Goal: Task Accomplishment & Management: Manage account settings

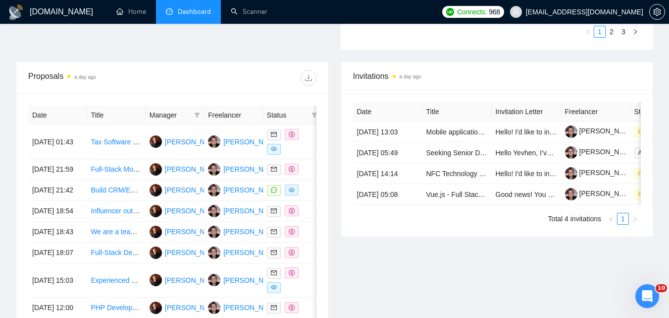
scroll to position [343, 0]
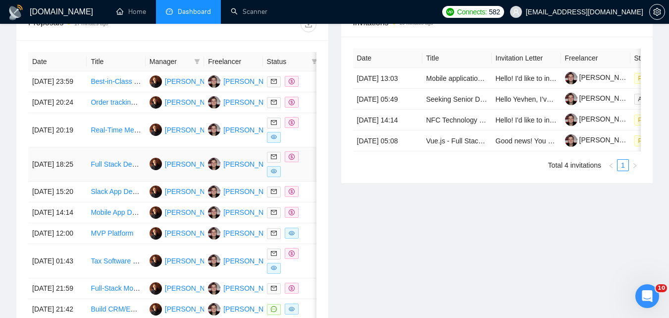
scroll to position [496, 0]
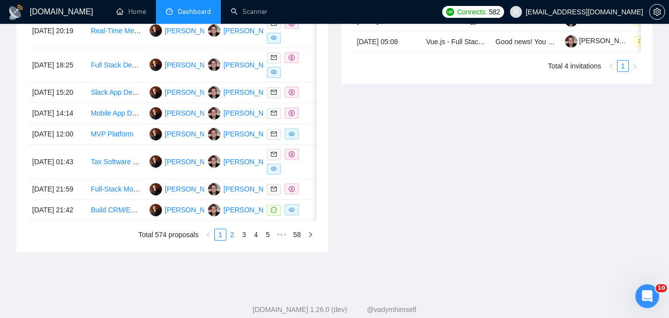
click at [232, 240] on link "2" at bounding box center [232, 234] width 11 height 11
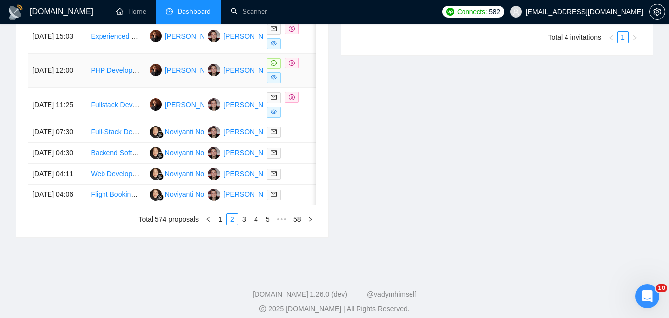
scroll to position [594, 0]
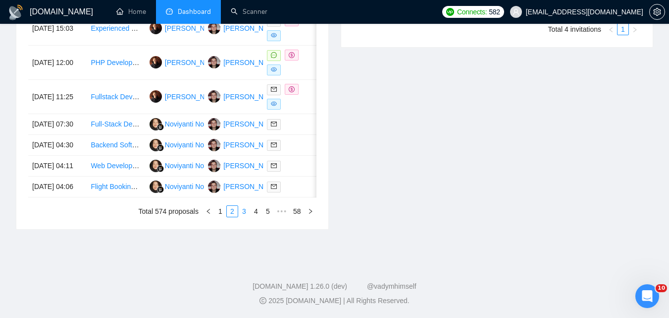
click at [246, 213] on link "3" at bounding box center [244, 211] width 11 height 11
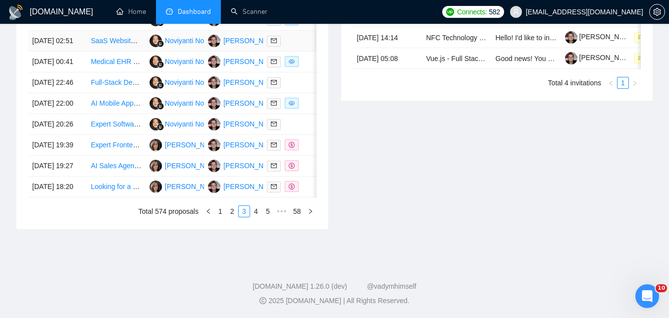
scroll to position [580, 0]
click at [251, 211] on link "4" at bounding box center [256, 211] width 11 height 11
click at [254, 217] on link "5" at bounding box center [256, 211] width 11 height 11
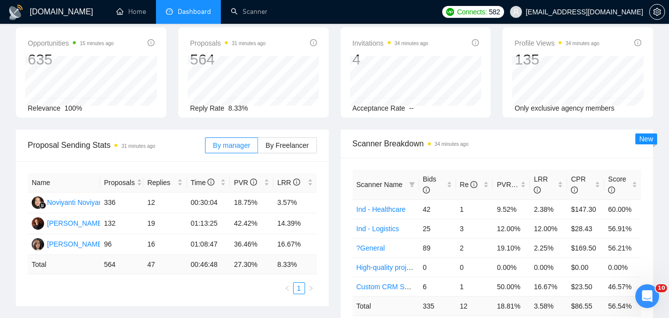
scroll to position [0, 0]
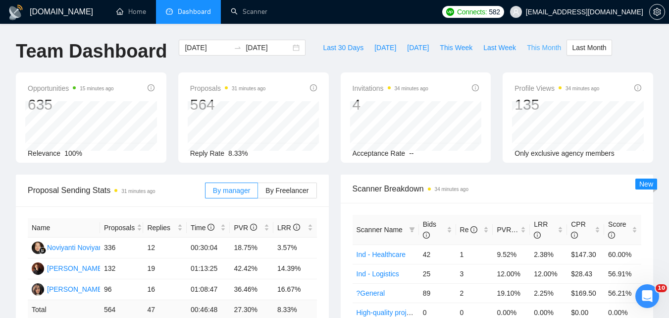
click at [531, 47] on span "This Month" at bounding box center [544, 47] width 34 height 11
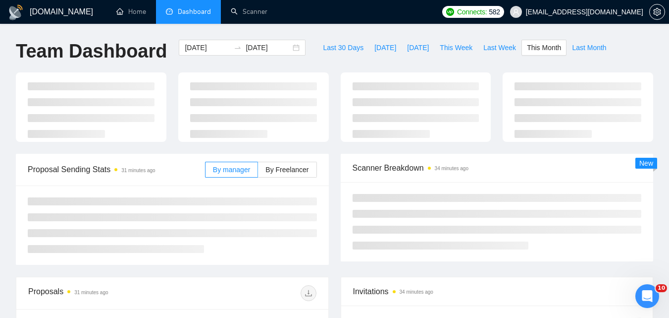
type input "[DATE]"
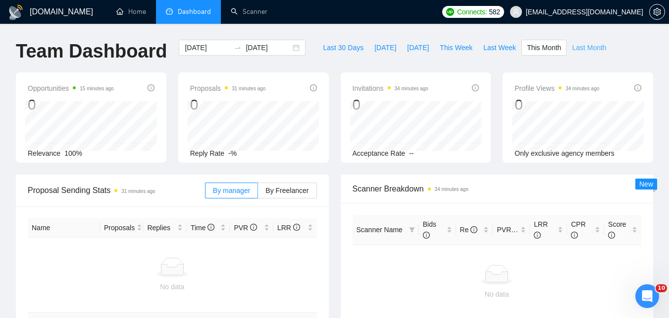
click at [579, 47] on span "Last Month" at bounding box center [589, 47] width 34 height 11
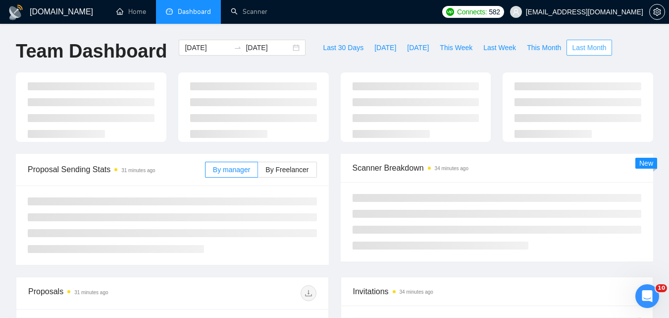
type input "[DATE]"
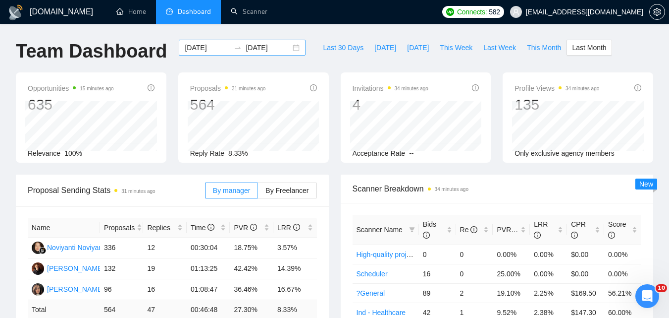
click at [289, 45] on div "[DATE] [DATE]" at bounding box center [242, 48] width 127 height 16
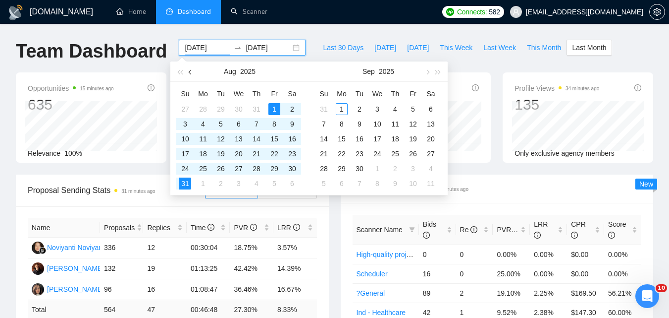
click at [186, 69] on button "button" at bounding box center [190, 71] width 11 height 20
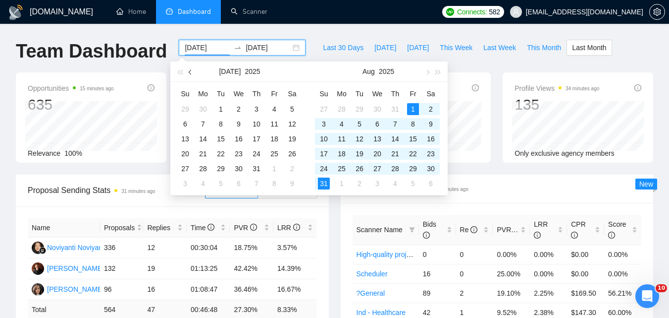
click at [186, 69] on button "button" at bounding box center [190, 71] width 11 height 20
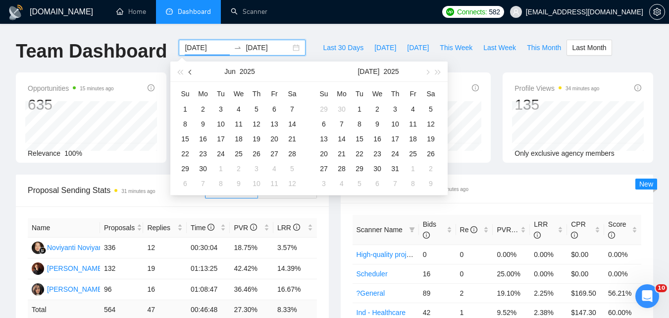
click at [186, 69] on button "button" at bounding box center [190, 71] width 11 height 20
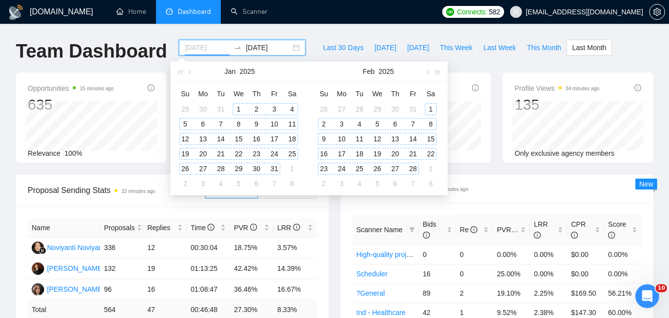
type input "[DATE]"
click at [239, 110] on div "1" at bounding box center [239, 109] width 12 height 12
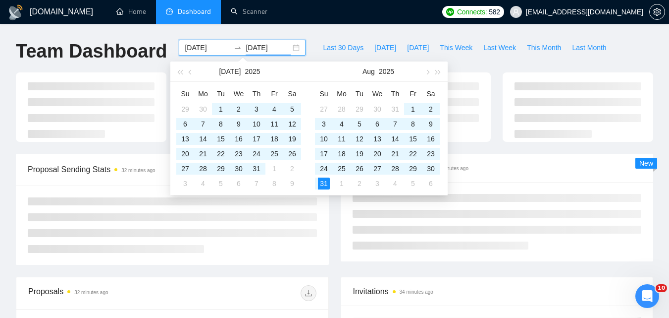
click at [16, 40] on h1 "Team Dashboard" at bounding box center [91, 51] width 151 height 23
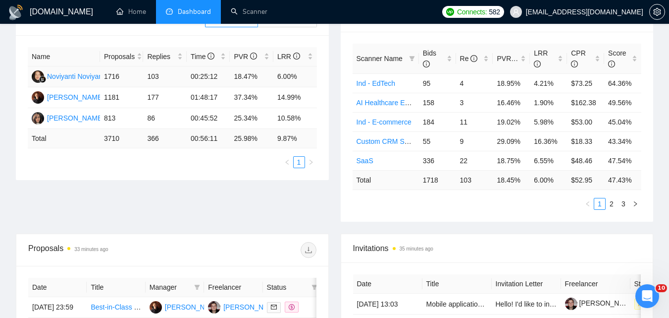
scroll to position [149, 0]
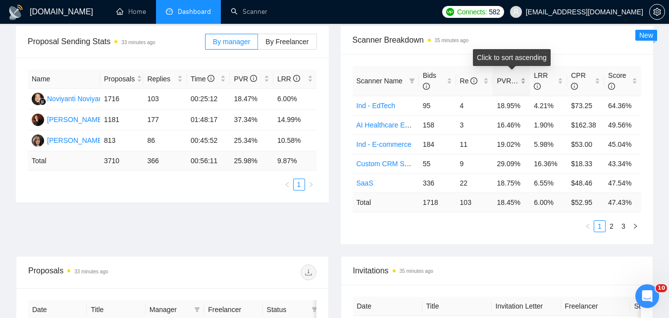
click at [513, 86] on div "PVR" at bounding box center [511, 80] width 29 height 11
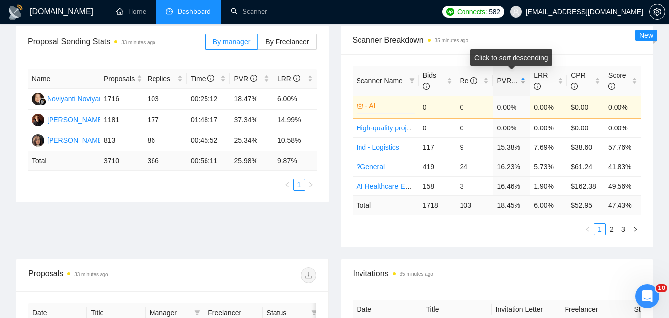
click at [513, 86] on div "PVR" at bounding box center [511, 80] width 29 height 11
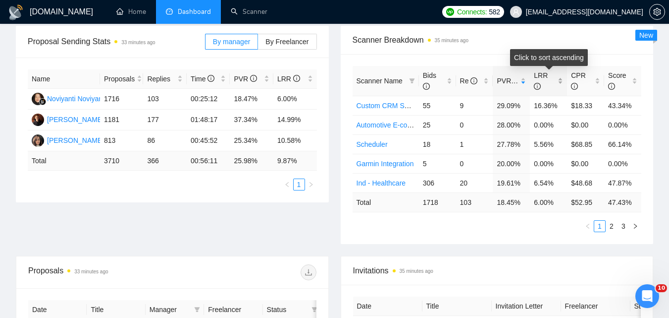
click at [540, 88] on div "LRR" at bounding box center [548, 81] width 29 height 22
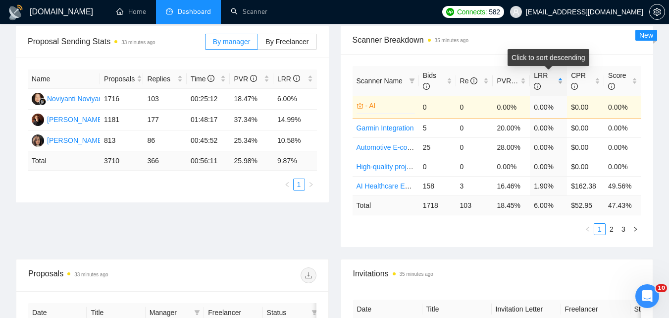
click at [540, 88] on div "LRR" at bounding box center [548, 81] width 29 height 22
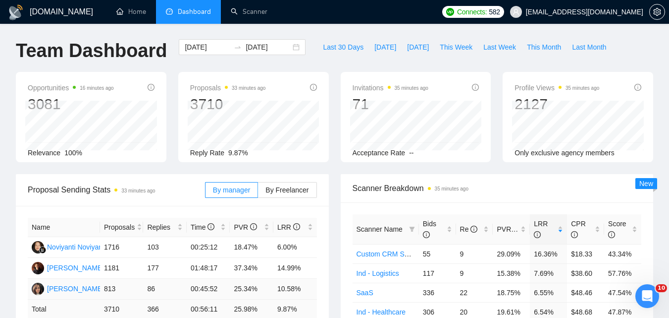
scroll to position [0, 0]
click at [248, 9] on link "Scanner" at bounding box center [249, 11] width 37 height 8
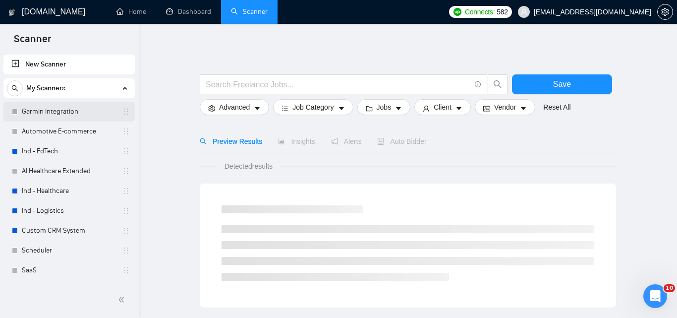
click at [59, 114] on link "Garmin Integration" at bounding box center [69, 112] width 94 height 20
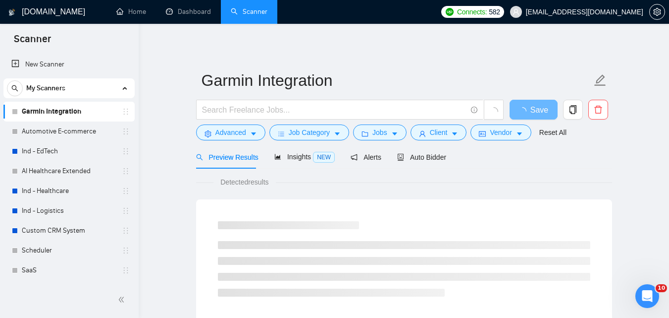
click at [27, 86] on span "My Scanners" at bounding box center [45, 88] width 39 height 20
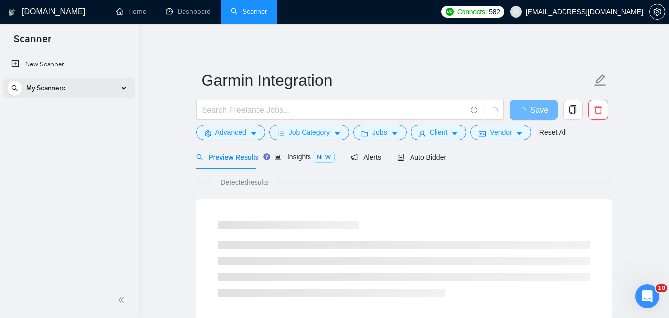
click at [27, 86] on span "My Scanners" at bounding box center [45, 88] width 39 height 20
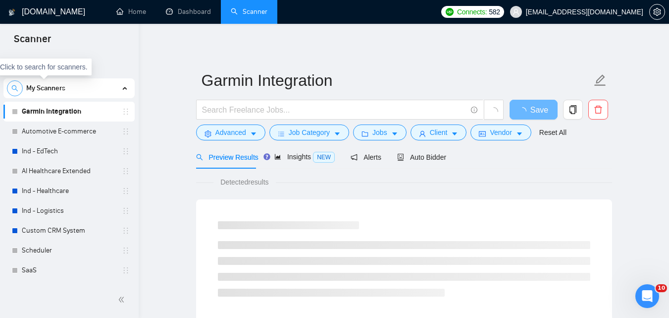
click at [16, 89] on icon "search" at bounding box center [14, 88] width 7 height 7
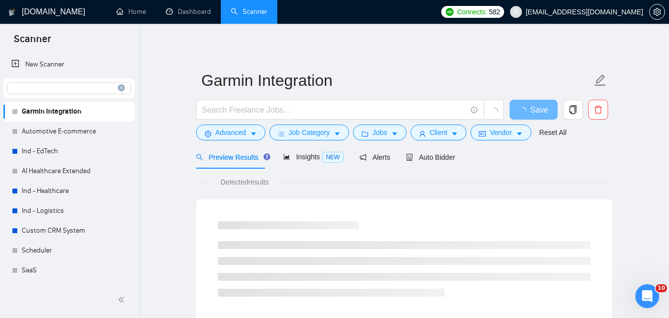
click at [118, 86] on icon "close-circle" at bounding box center [121, 87] width 7 height 7
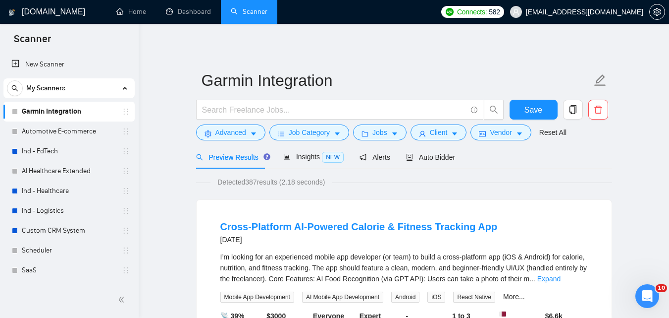
click at [106, 87] on div "My Scanners" at bounding box center [69, 88] width 124 height 20
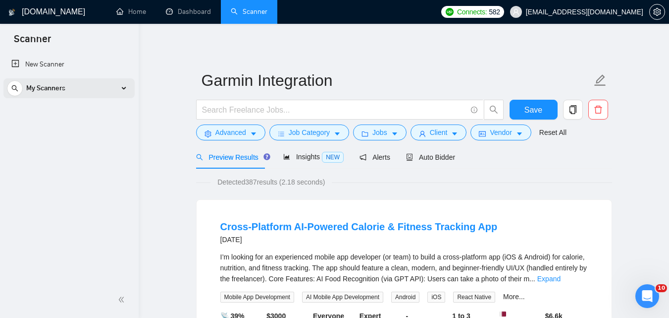
click at [106, 87] on div "My Scanners" at bounding box center [69, 88] width 124 height 20
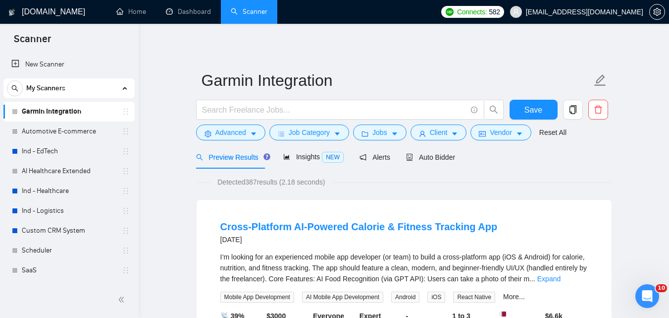
click at [106, 87] on div "My Scanners" at bounding box center [69, 88] width 124 height 20
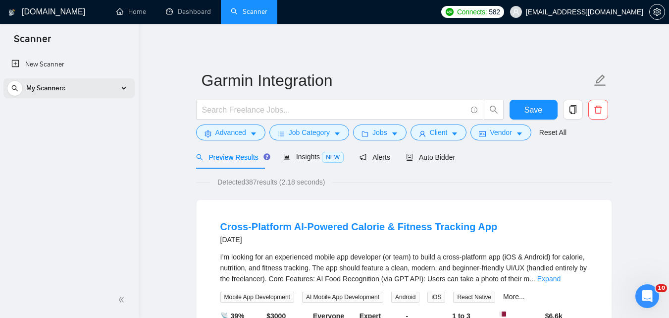
click at [38, 91] on span "My Scanners" at bounding box center [45, 88] width 39 height 20
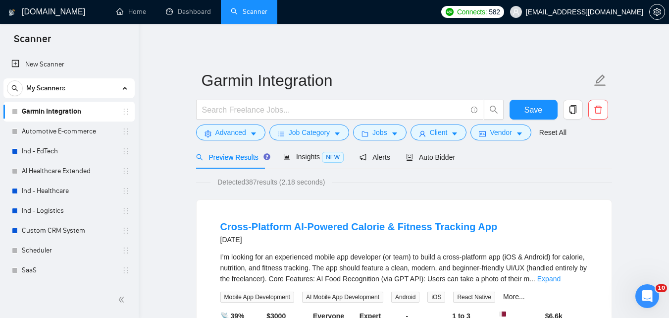
click at [38, 91] on span "My Scanners" at bounding box center [45, 88] width 39 height 20
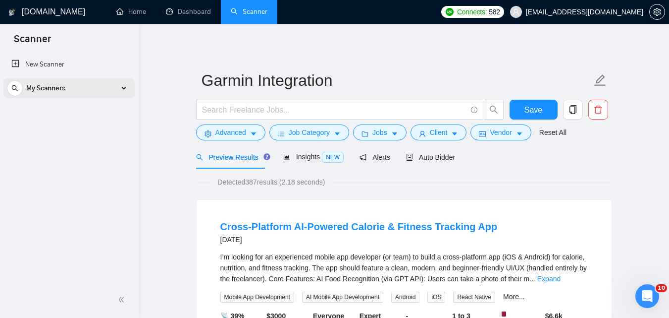
click at [38, 91] on span "My Scanners" at bounding box center [45, 88] width 39 height 20
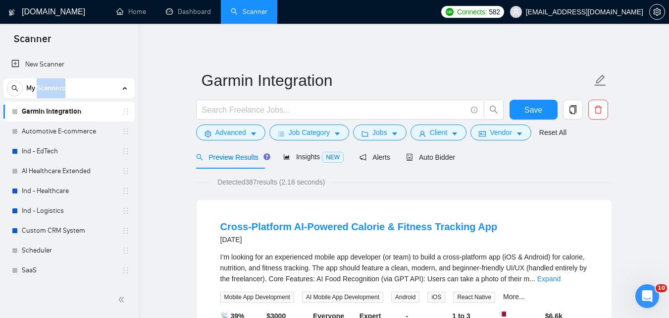
click at [38, 91] on span "My Scanners" at bounding box center [45, 88] width 39 height 20
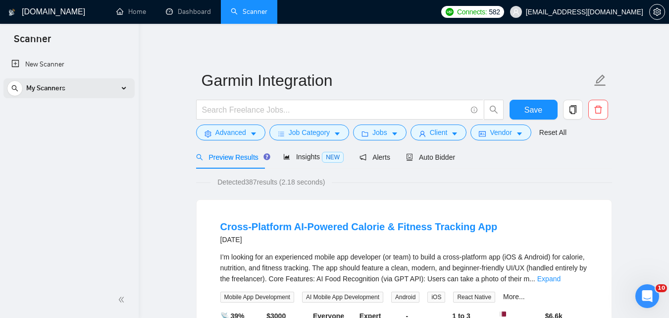
click at [38, 91] on span "My Scanners" at bounding box center [45, 88] width 39 height 20
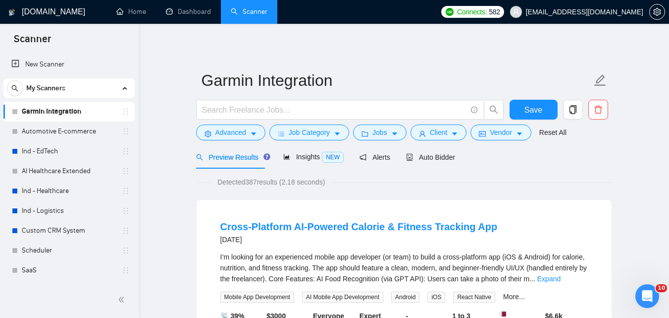
drag, startPoint x: 93, startPoint y: 111, endPoint x: 154, endPoint y: 73, distance: 71.5
click at [61, 112] on link "Garmin Integration" at bounding box center [69, 112] width 94 height 20
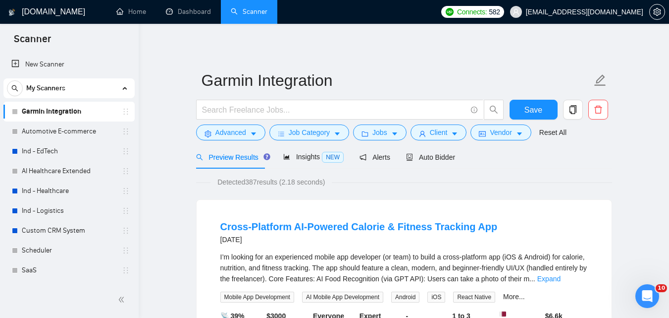
click at [61, 112] on link "Garmin Integration" at bounding box center [69, 112] width 94 height 20
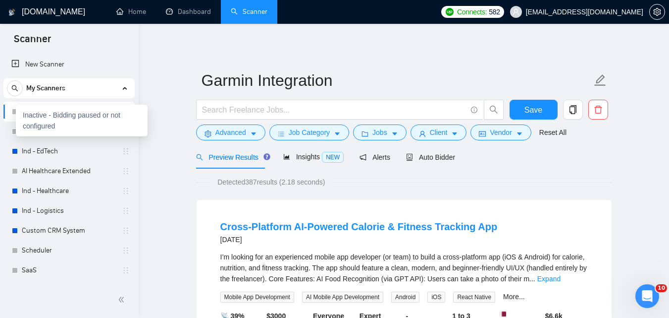
click at [15, 112] on div at bounding box center [15, 112] width 6 height 6
click at [17, 111] on div "Inactive - Bidding paused or not configured" at bounding box center [82, 121] width 132 height 32
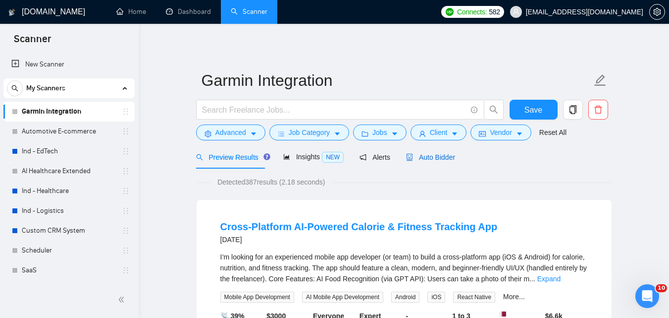
click at [418, 155] on span "Auto Bidder" at bounding box center [430, 157] width 49 height 8
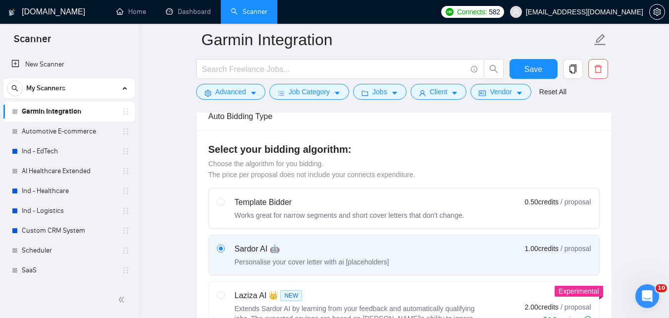
scroll to position [114, 0]
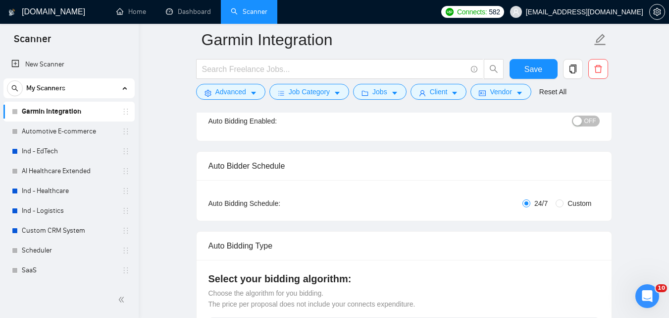
click at [577, 125] on div "button" at bounding box center [577, 120] width 9 height 9
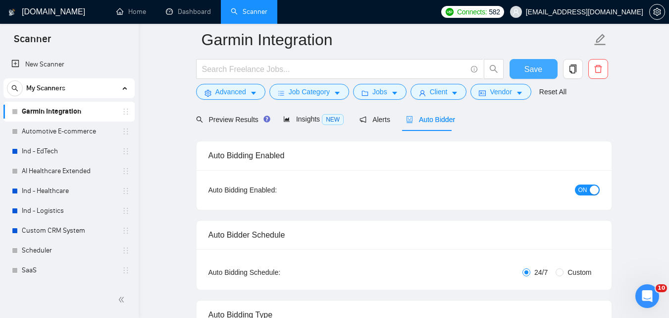
click at [531, 65] on span "Save" at bounding box center [534, 69] width 18 height 12
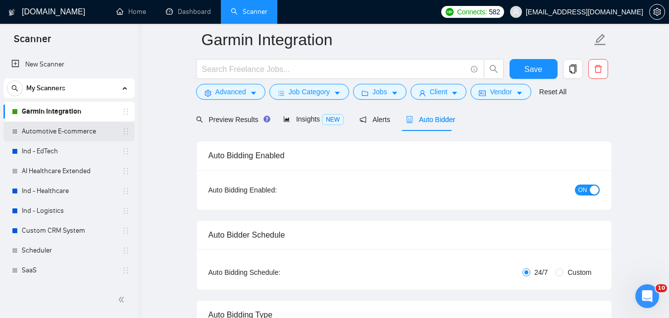
click at [67, 124] on link "Automotive E-commerce" at bounding box center [69, 131] width 94 height 20
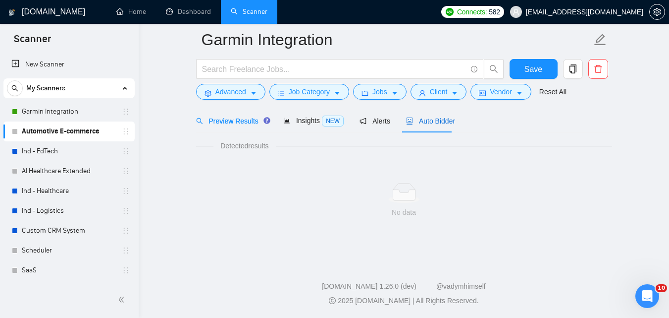
click at [440, 119] on span "Auto Bidder" at bounding box center [430, 121] width 49 height 8
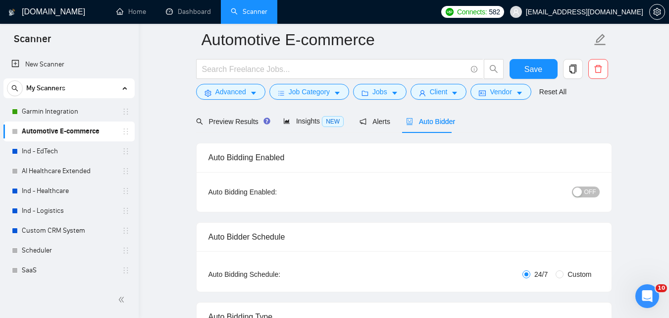
checkbox input "true"
click at [586, 191] on button "OFF" at bounding box center [586, 191] width 28 height 11
click at [539, 72] on span "Save" at bounding box center [534, 69] width 18 height 12
click at [57, 146] on link "Ind - EdTech" at bounding box center [69, 151] width 94 height 20
click at [431, 122] on span "Auto Bidder" at bounding box center [430, 121] width 49 height 8
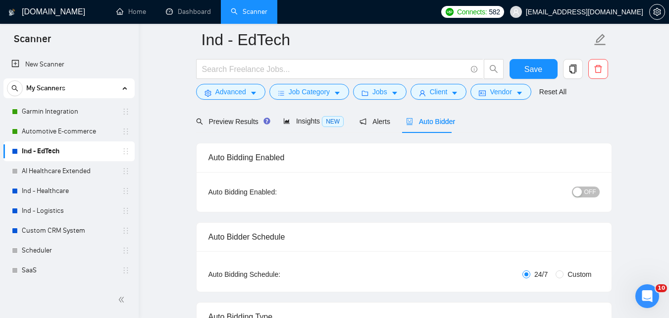
click at [587, 190] on span "OFF" at bounding box center [591, 191] width 12 height 11
click at [541, 70] on span "Save" at bounding box center [534, 69] width 18 height 12
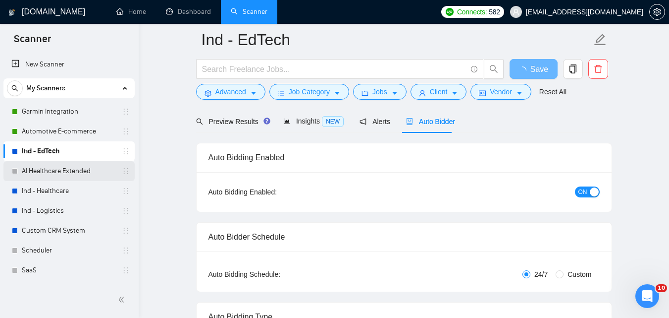
click at [35, 173] on link "AI Healthcare Extended" at bounding box center [69, 171] width 94 height 20
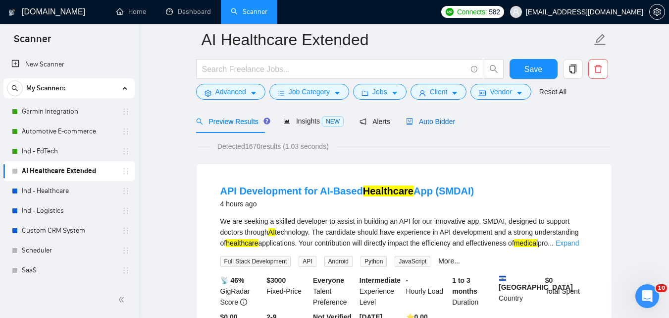
click at [415, 116] on div "Auto Bidder" at bounding box center [430, 121] width 49 height 11
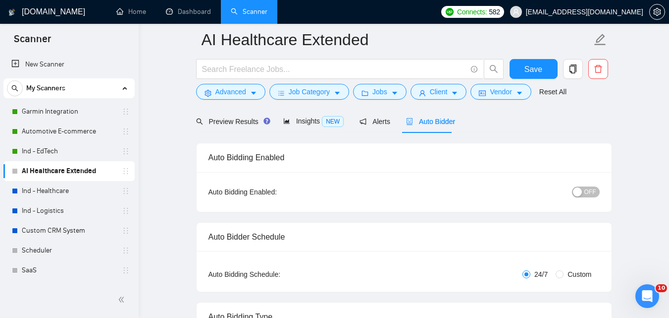
click at [582, 190] on div "button" at bounding box center [577, 191] width 9 height 9
click at [538, 72] on span "Save" at bounding box center [534, 69] width 18 height 12
click at [72, 184] on link "Ind - Healthcare" at bounding box center [69, 191] width 94 height 20
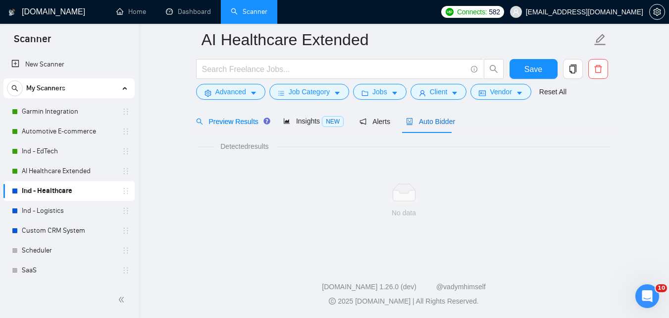
click at [420, 119] on span "Auto Bidder" at bounding box center [430, 121] width 49 height 8
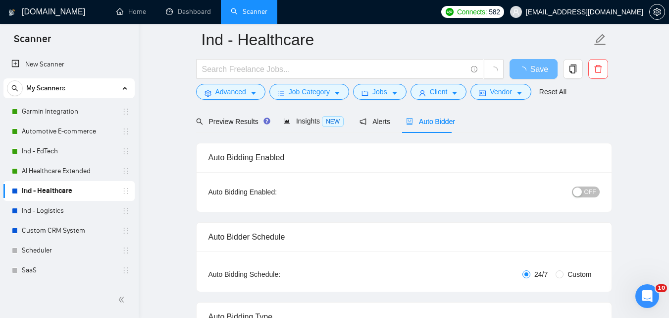
checkbox input "true"
click at [587, 186] on span "OFF" at bounding box center [591, 191] width 12 height 11
click at [534, 71] on span "Save" at bounding box center [534, 69] width 18 height 12
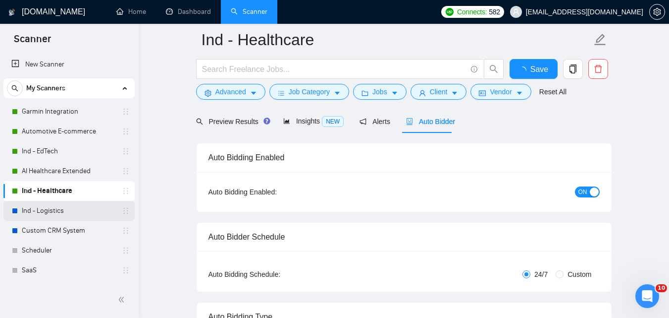
click at [58, 210] on link "Ind - Logistics" at bounding box center [69, 211] width 94 height 20
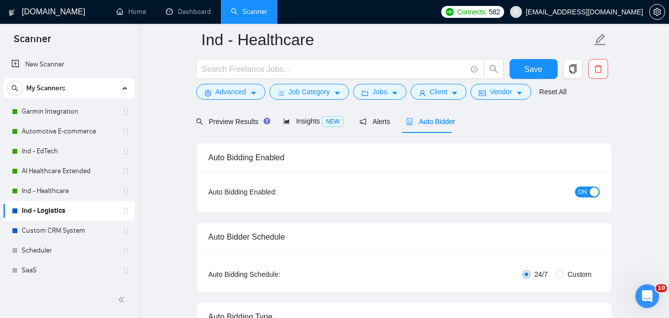
click at [426, 120] on span "Auto Bidder" at bounding box center [430, 121] width 49 height 8
checkbox input "true"
click at [582, 191] on div "button" at bounding box center [577, 191] width 9 height 9
click at [519, 72] on button "Save" at bounding box center [534, 69] width 48 height 20
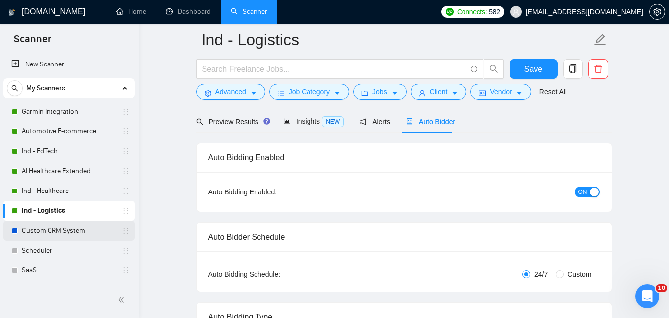
click at [52, 232] on link "Custom CRM System" at bounding box center [69, 231] width 94 height 20
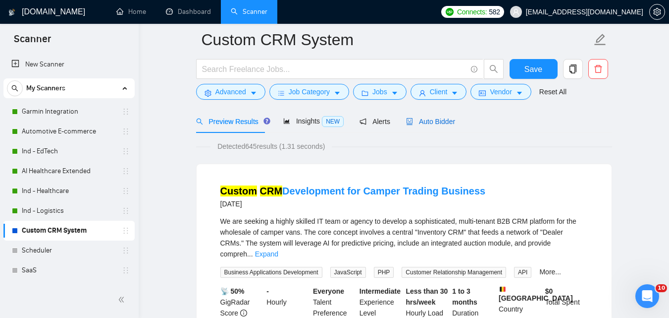
click at [426, 121] on span "Auto Bidder" at bounding box center [430, 121] width 49 height 8
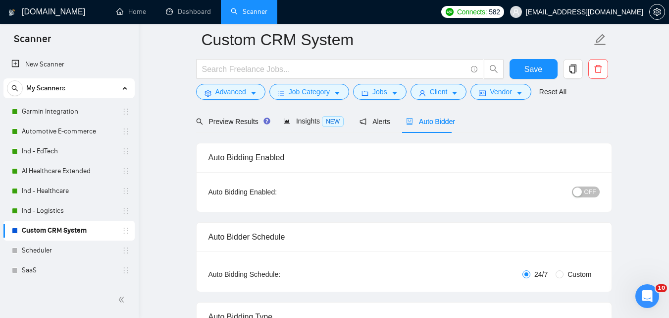
checkbox input "true"
click at [593, 190] on span "OFF" at bounding box center [591, 191] width 12 height 11
click at [553, 69] on button "Save" at bounding box center [534, 69] width 48 height 20
checkbox input "true"
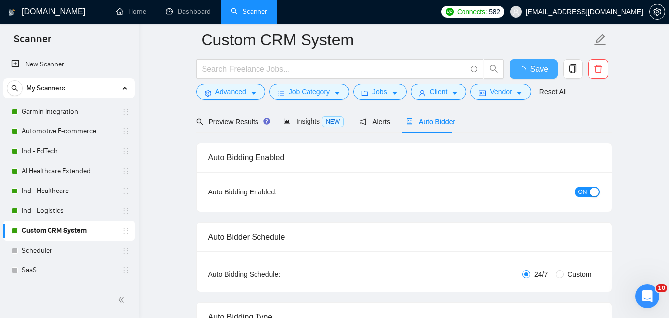
checkbox input "true"
click at [75, 244] on link "Scheduler" at bounding box center [69, 250] width 94 height 20
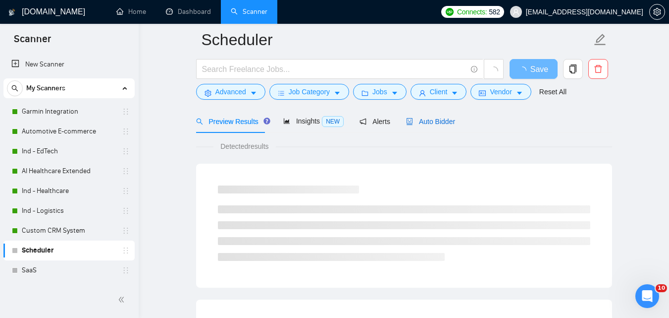
click at [432, 120] on span "Auto Bidder" at bounding box center [430, 121] width 49 height 8
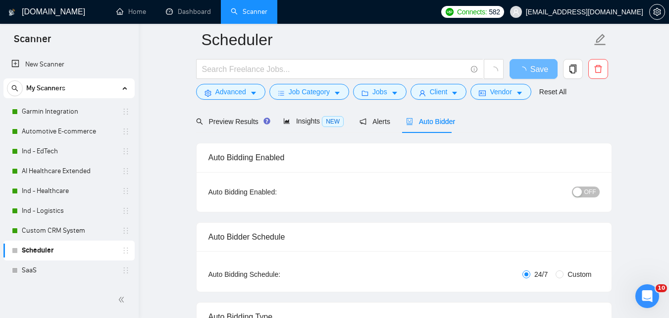
click at [590, 188] on span "OFF" at bounding box center [591, 191] width 12 height 11
click at [534, 68] on span "Save" at bounding box center [534, 69] width 18 height 12
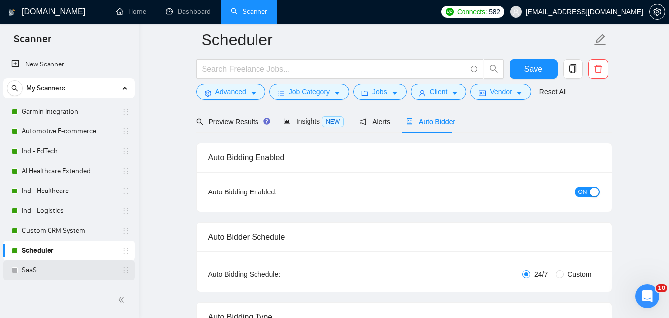
click at [55, 275] on link "SaaS" at bounding box center [69, 270] width 94 height 20
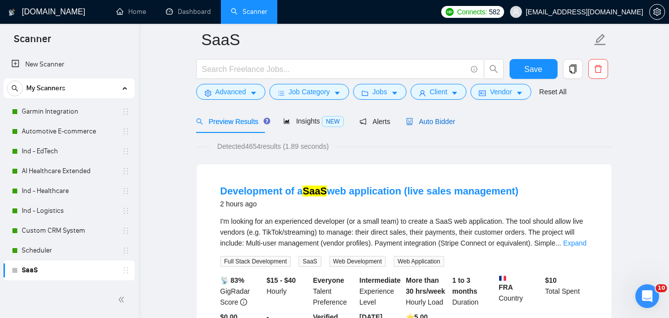
click at [442, 121] on span "Auto Bidder" at bounding box center [430, 121] width 49 height 8
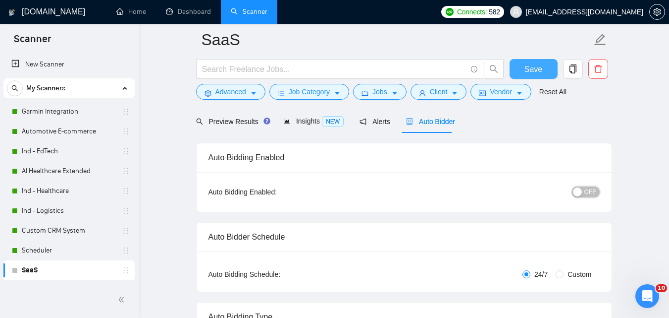
click at [578, 191] on div "button" at bounding box center [577, 191] width 9 height 9
click at [524, 70] on button "Save" at bounding box center [534, 69] width 48 height 20
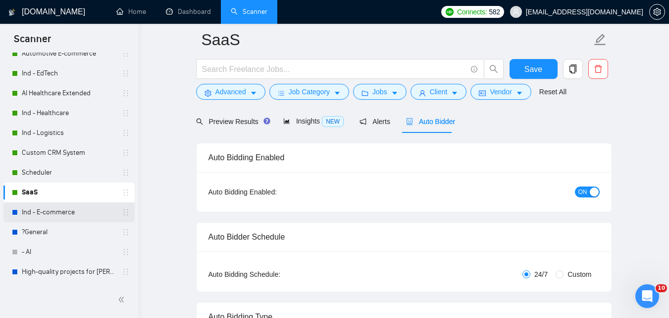
click at [52, 209] on link "Ind - E-commerce" at bounding box center [69, 212] width 94 height 20
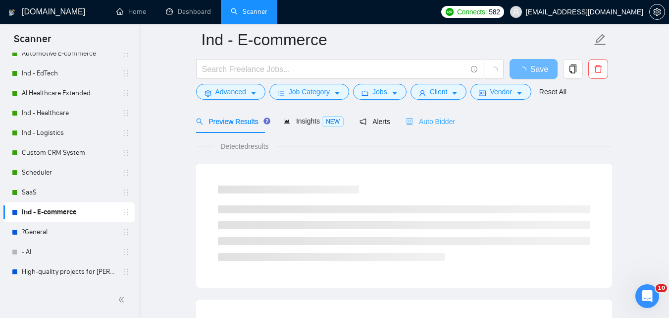
click at [429, 128] on div "Auto Bidder" at bounding box center [430, 121] width 49 height 23
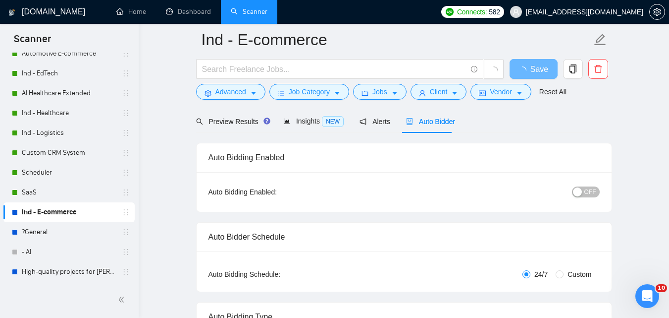
checkbox input "true"
click at [586, 186] on span "OFF" at bounding box center [591, 191] width 12 height 11
click at [537, 67] on span "Save" at bounding box center [534, 69] width 18 height 12
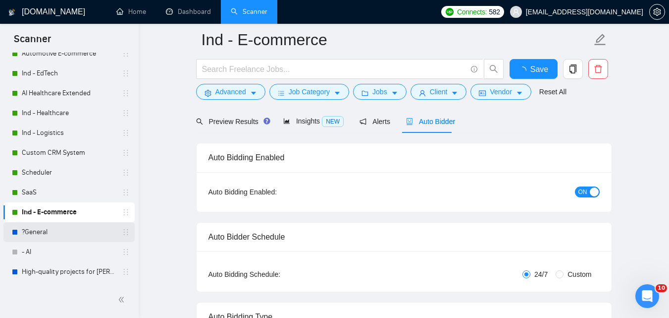
click at [73, 232] on link "?General" at bounding box center [69, 232] width 94 height 20
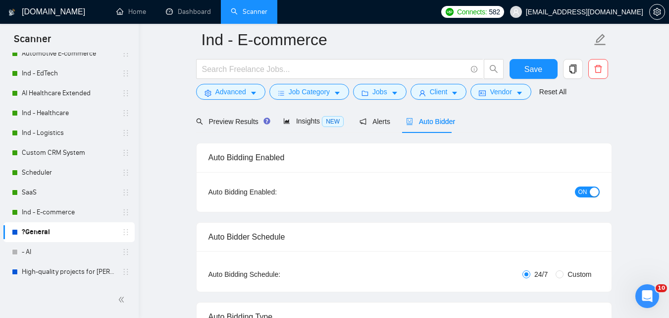
click at [441, 121] on span "Auto Bidder" at bounding box center [430, 121] width 49 height 8
click at [582, 194] on div "button" at bounding box center [577, 191] width 9 height 9
checkbox input "true"
click at [531, 68] on span "Save" at bounding box center [534, 69] width 18 height 12
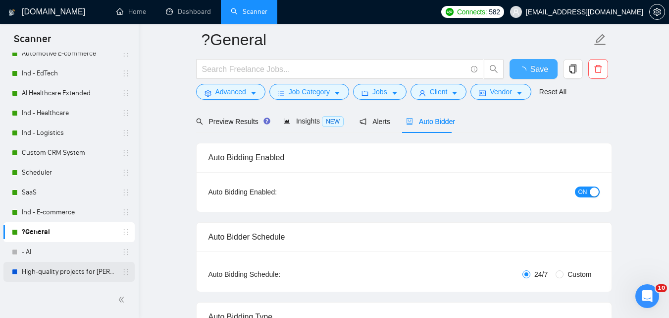
checkbox input "true"
click at [45, 268] on link "High-quality projects for [PERSON_NAME]" at bounding box center [69, 272] width 94 height 20
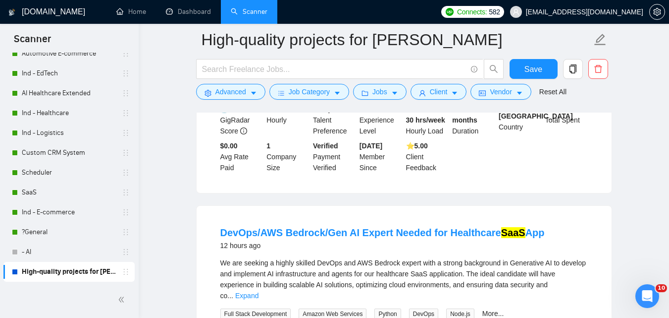
scroll to position [446, 0]
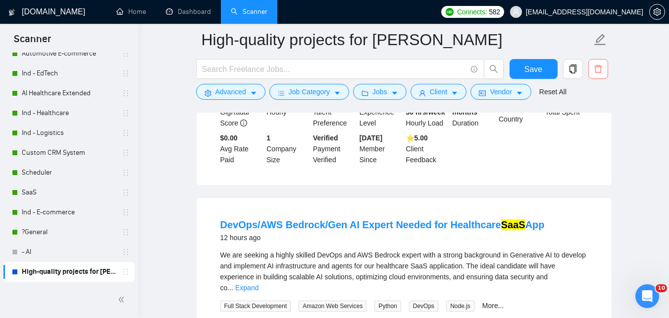
click at [594, 70] on icon "delete" at bounding box center [598, 68] width 9 height 9
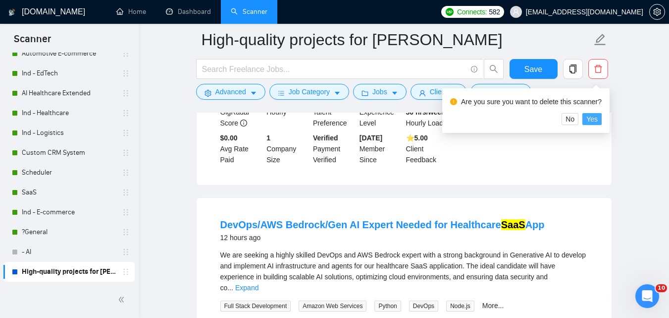
click at [594, 123] on span "Yes" at bounding box center [592, 118] width 11 height 11
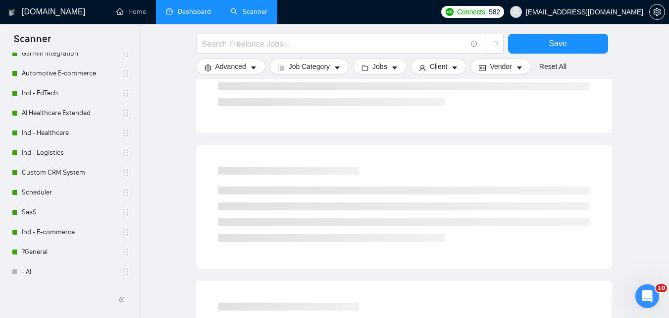
scroll to position [58, 0]
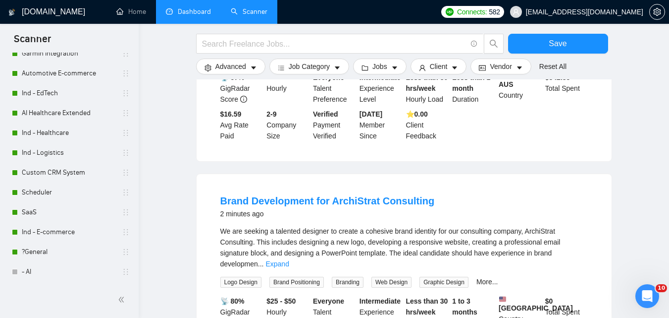
click at [202, 10] on link "Dashboard" at bounding box center [188, 11] width 45 height 8
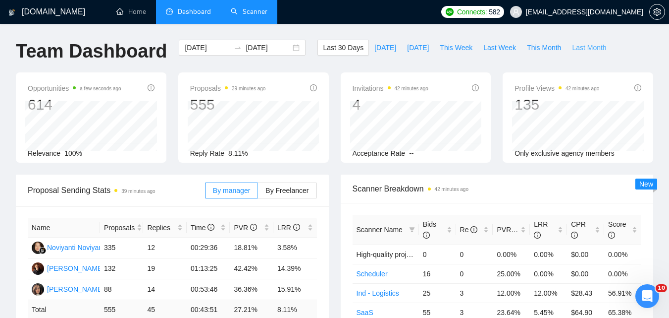
click at [587, 47] on span "Last Month" at bounding box center [589, 47] width 34 height 11
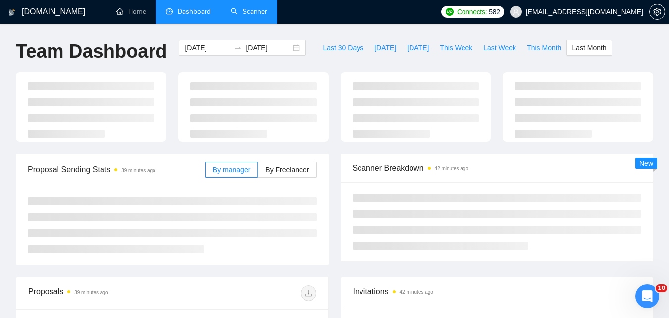
type input "[DATE]"
